Goal: Find specific page/section: Find specific page/section

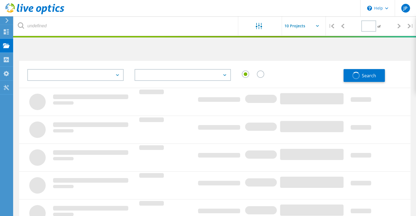
type input "1"
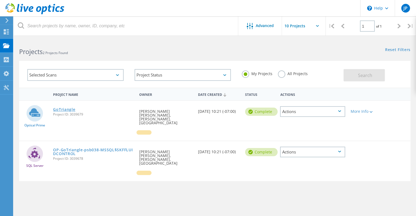
click at [61, 110] on link "GoTriangle" at bounding box center [64, 110] width 22 height 4
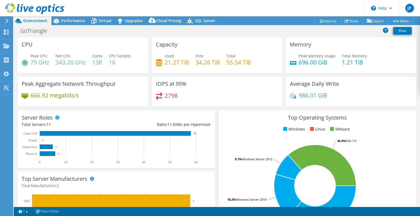
select select "USD"
